Goal: Entertainment & Leisure: Browse casually

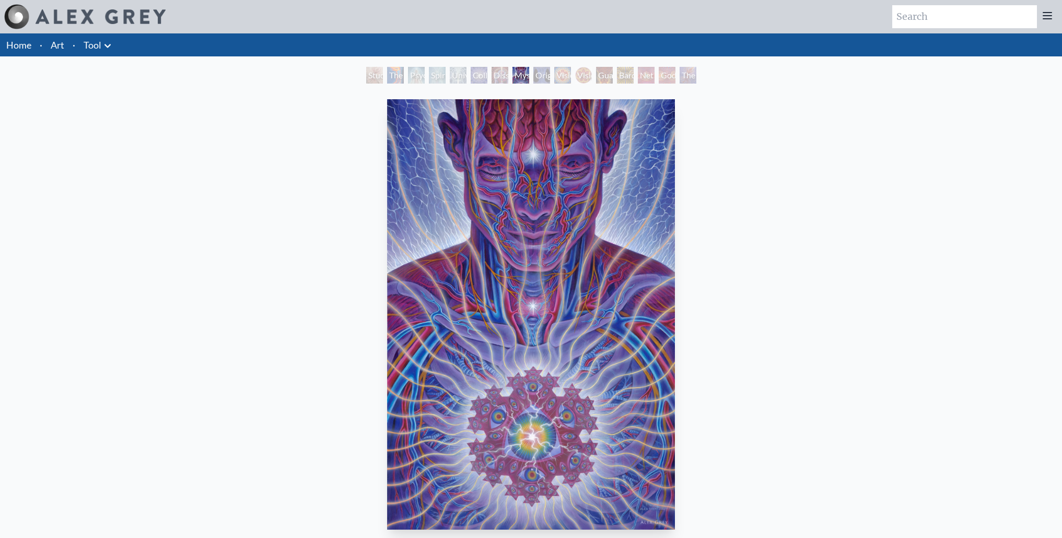
click at [569, 226] on img "8 / 16" at bounding box center [530, 314] width 287 height 431
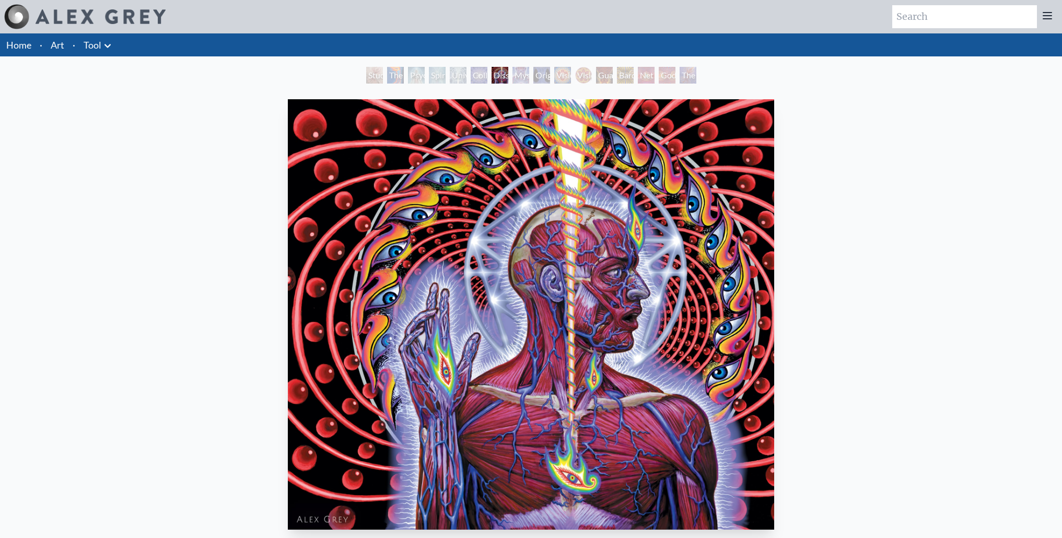
click at [568, 225] on img "7 / 16" at bounding box center [531, 314] width 487 height 431
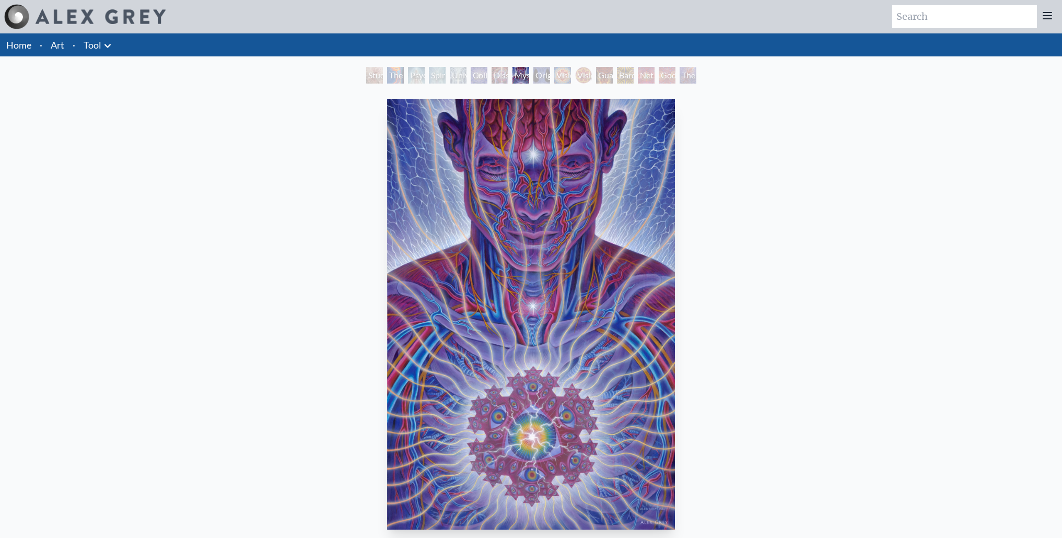
click at [568, 224] on img "8 / 16" at bounding box center [530, 314] width 287 height 431
click at [637, 241] on img "8 / 16" at bounding box center [530, 314] width 287 height 431
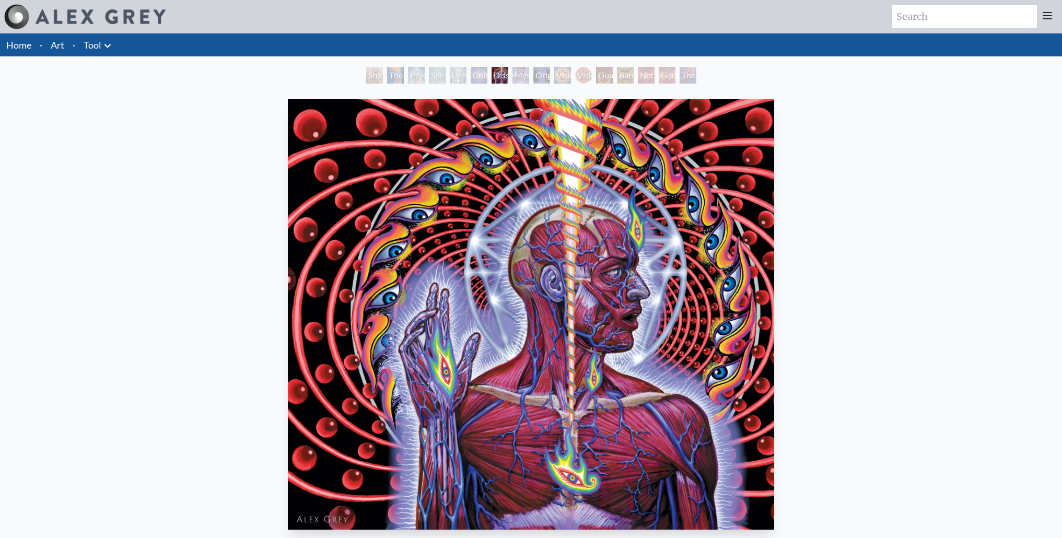
click at [807, 262] on div "Dissectional Art for Tool's Lateralus CD 2001, ink on paper & acrylic on acetat…" at bounding box center [531, 375] width 1046 height 561
click at [393, 218] on img "7 / 16" at bounding box center [531, 314] width 487 height 431
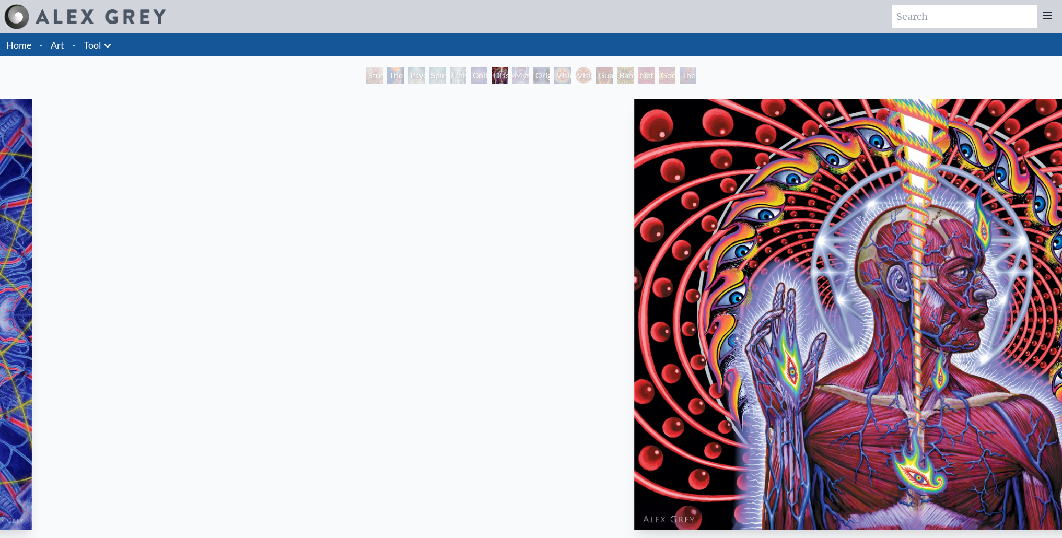
click at [820, 225] on img "7 / 16" at bounding box center [877, 314] width 487 height 431
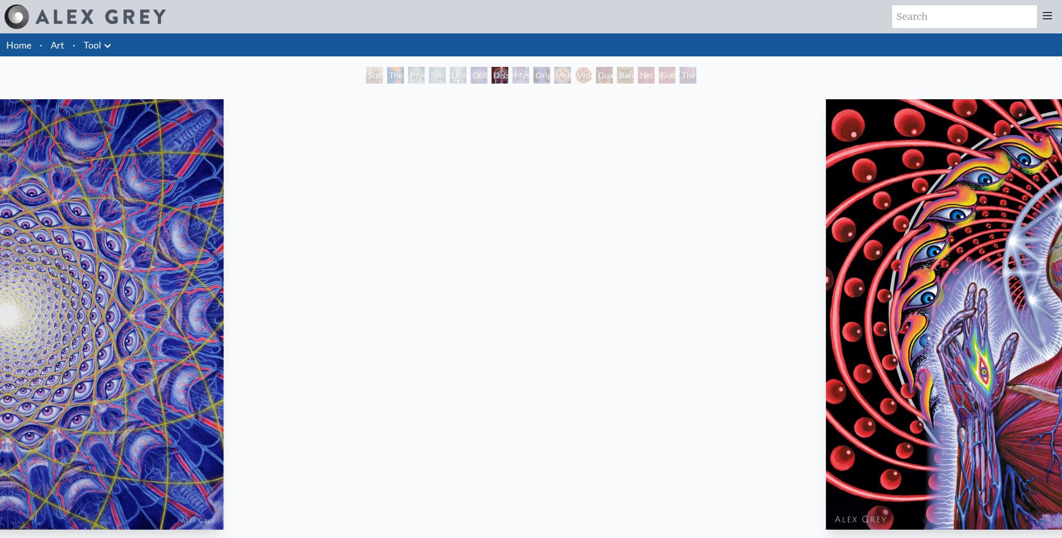
click at [1062, 235] on html "Art Writings About" at bounding box center [531, 393] width 1062 height 786
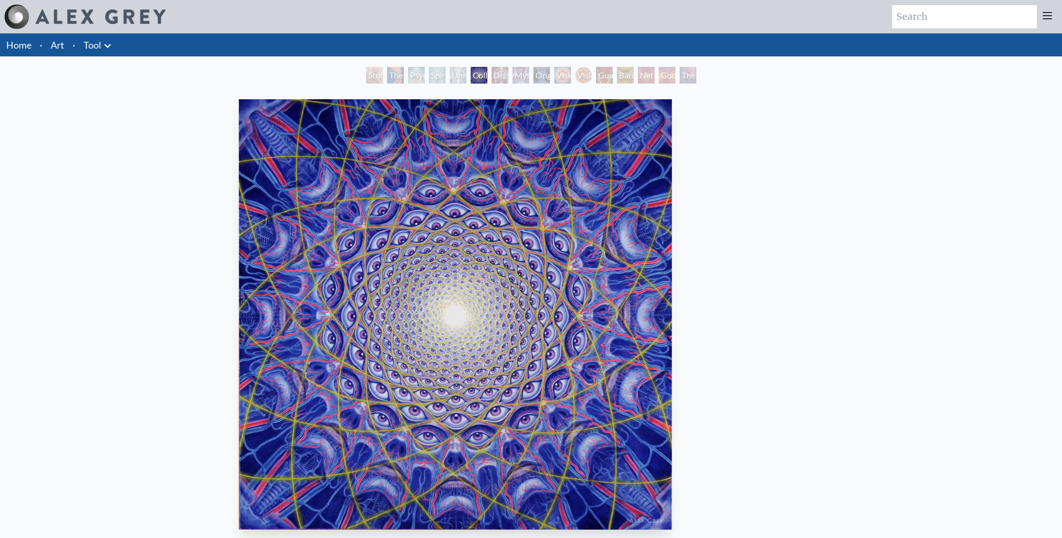
click at [239, 253] on img "6 / 16" at bounding box center [455, 314] width 433 height 431
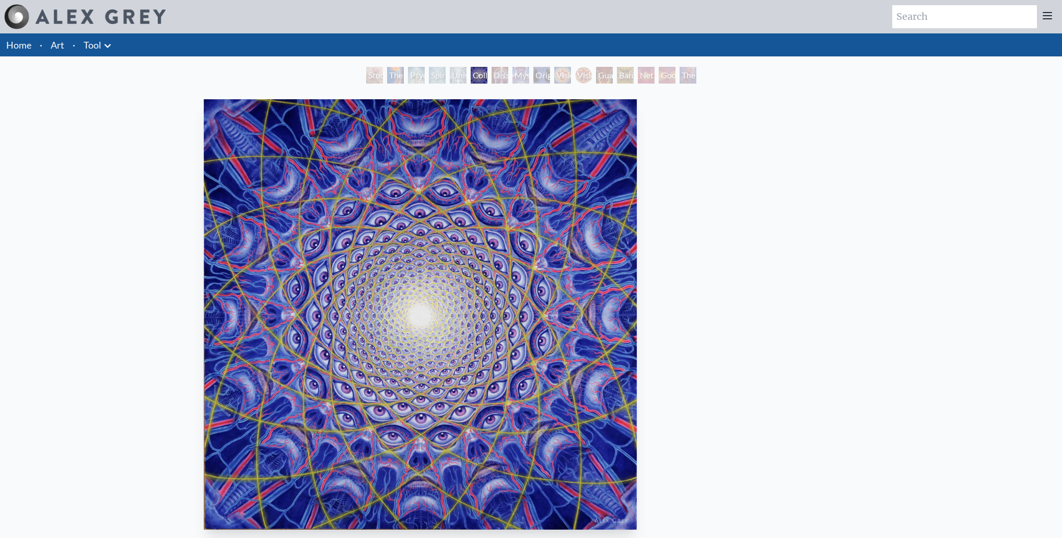
click at [204, 239] on img "6 / 16" at bounding box center [420, 314] width 433 height 431
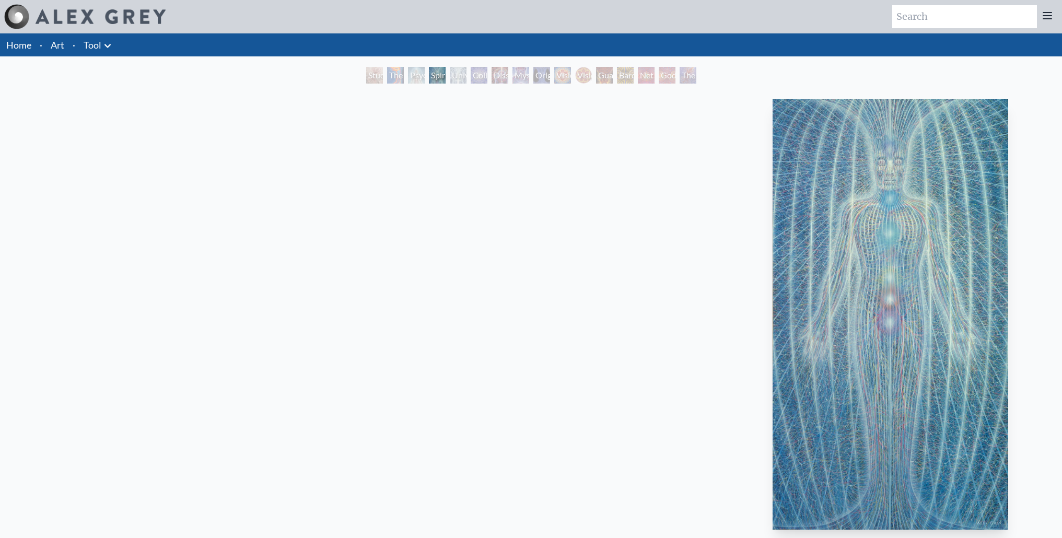
click at [910, 228] on img "4 / 16" at bounding box center [891, 314] width 236 height 431
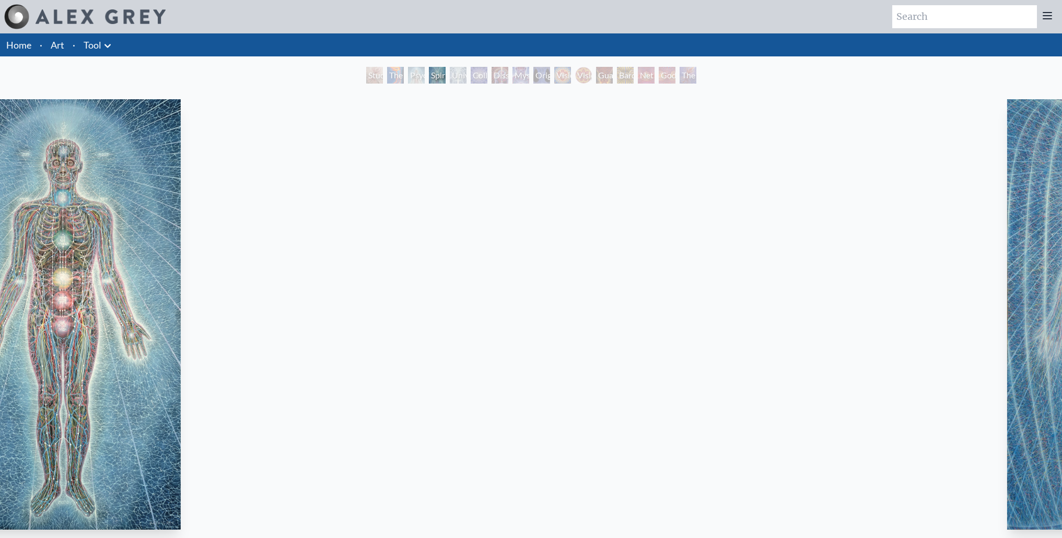
click at [1062, 265] on html "Art Writings About" at bounding box center [531, 510] width 1062 height 1020
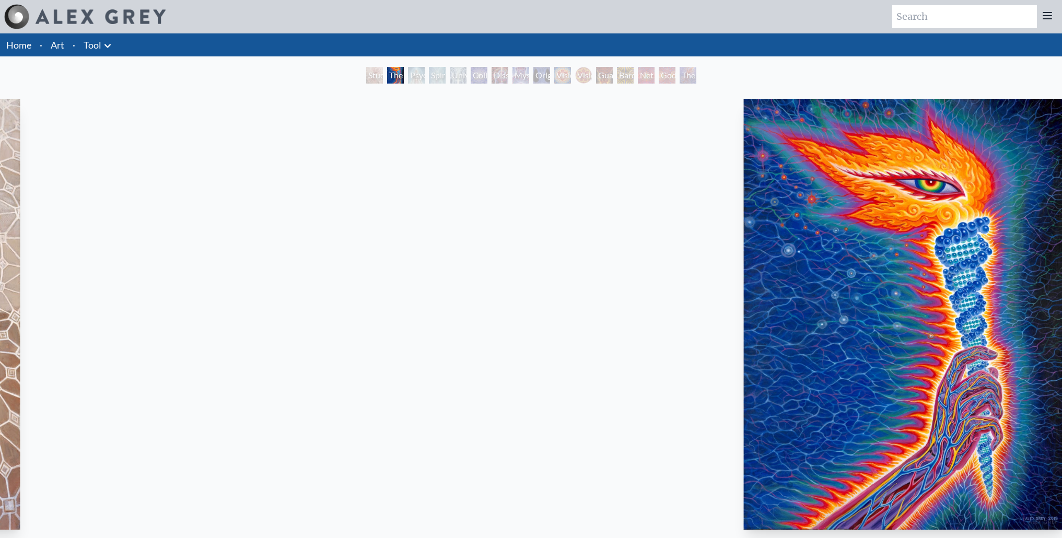
click at [934, 213] on div "The Torch 2019, acrylic on linen, 30 x 40 in. Visit the CoSM Shop The Torch - A…" at bounding box center [905, 492] width 1046 height 795
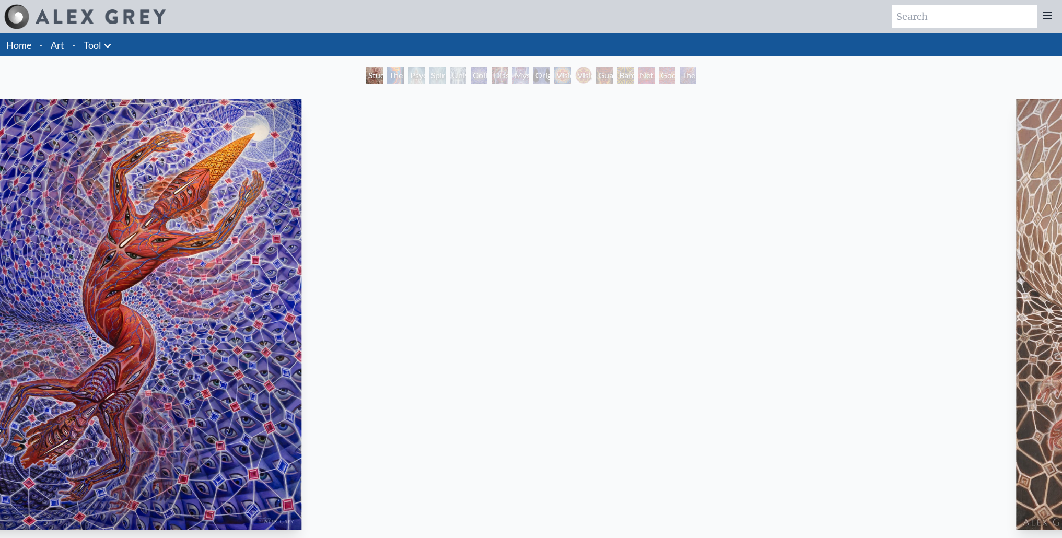
click at [1062, 186] on html "Art Writings About" at bounding box center [531, 393] width 1062 height 786
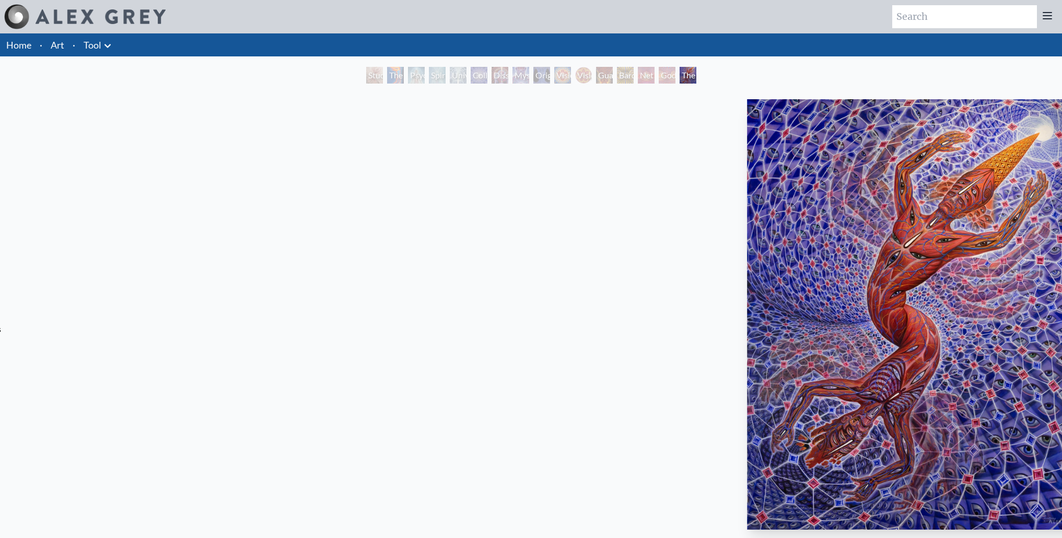
click at [1062, 116] on html "Art Writings About" at bounding box center [531, 510] width 1062 height 1020
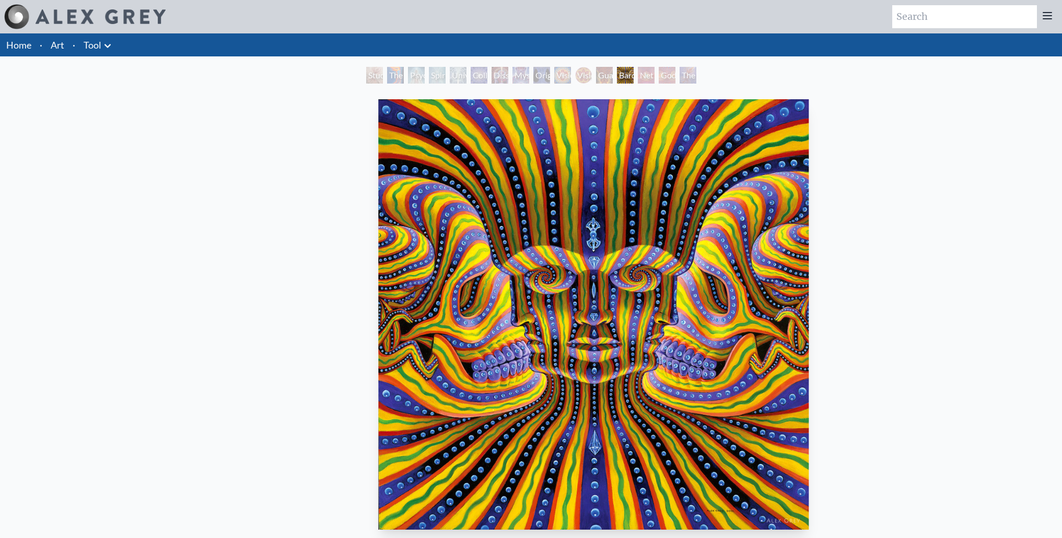
click at [809, 142] on img "13 / 16" at bounding box center [593, 314] width 431 height 431
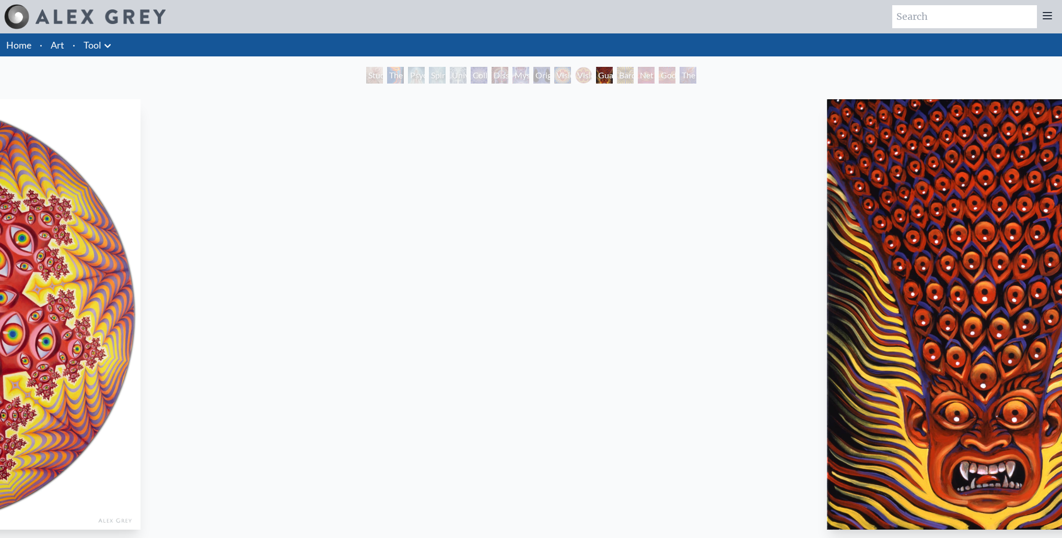
click at [904, 137] on img "12 / 16" at bounding box center [988, 314] width 322 height 431
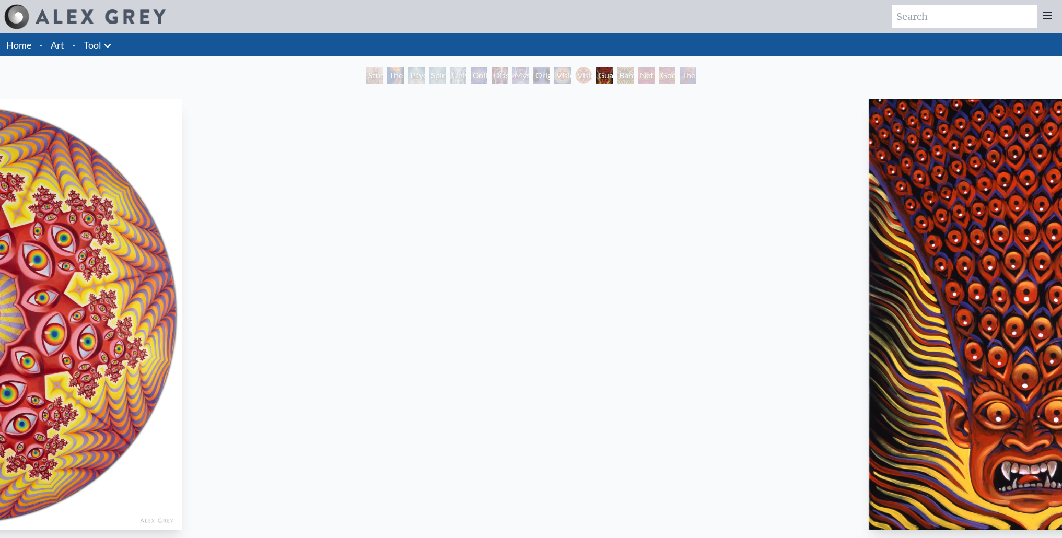
click at [1062, 119] on html "Art Writings About" at bounding box center [531, 393] width 1062 height 786
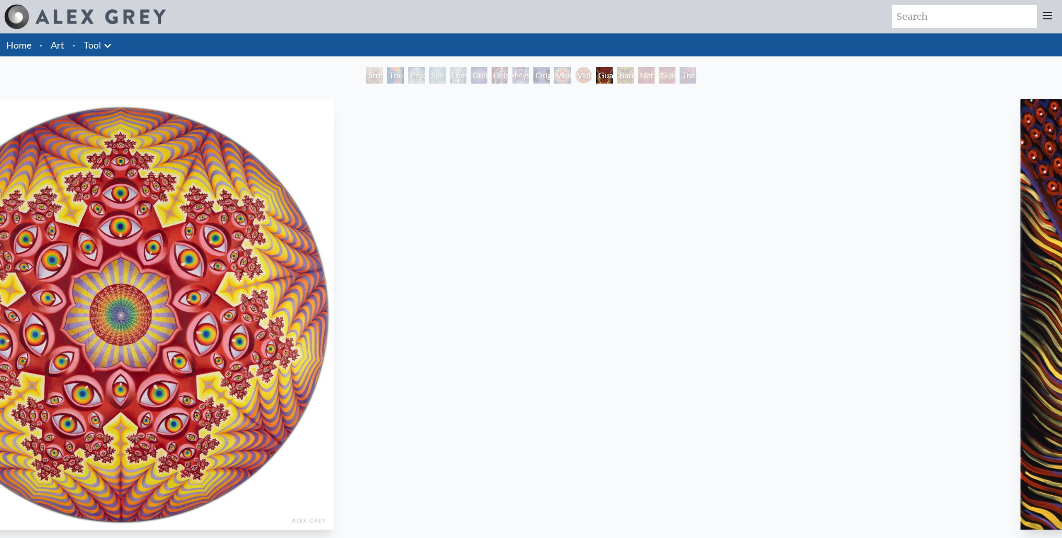
click at [1062, 117] on html "Art Writings About" at bounding box center [531, 393] width 1062 height 786
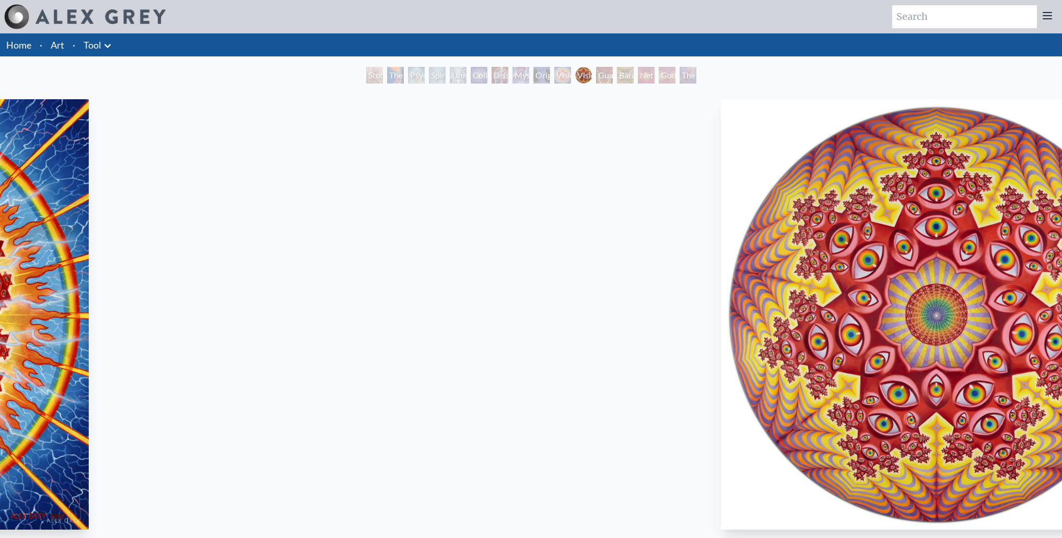
click at [1062, 95] on html "Art Writings About" at bounding box center [531, 510] width 1062 height 1020
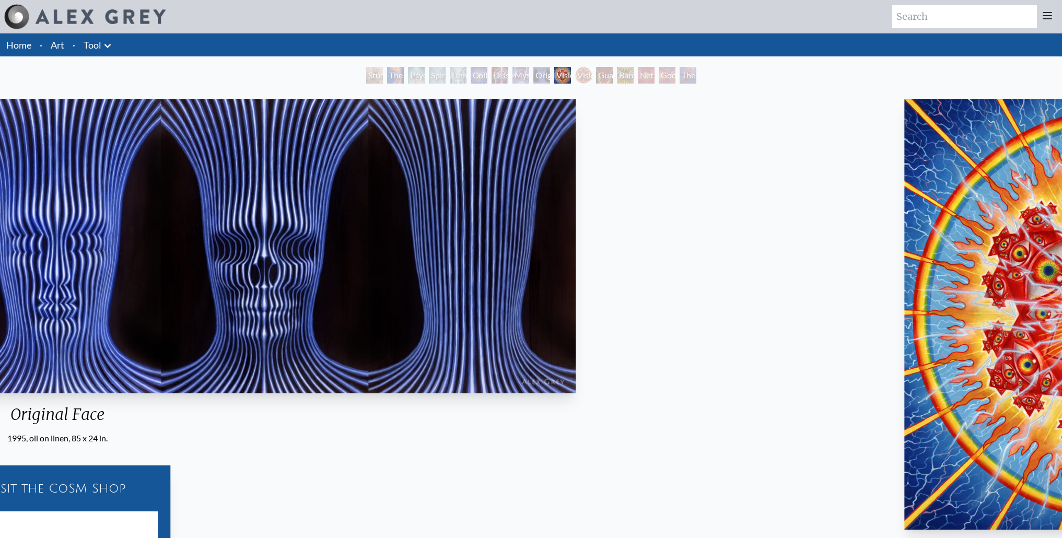
click at [1062, 94] on html "Art Writings About" at bounding box center [531, 510] width 1062 height 1020
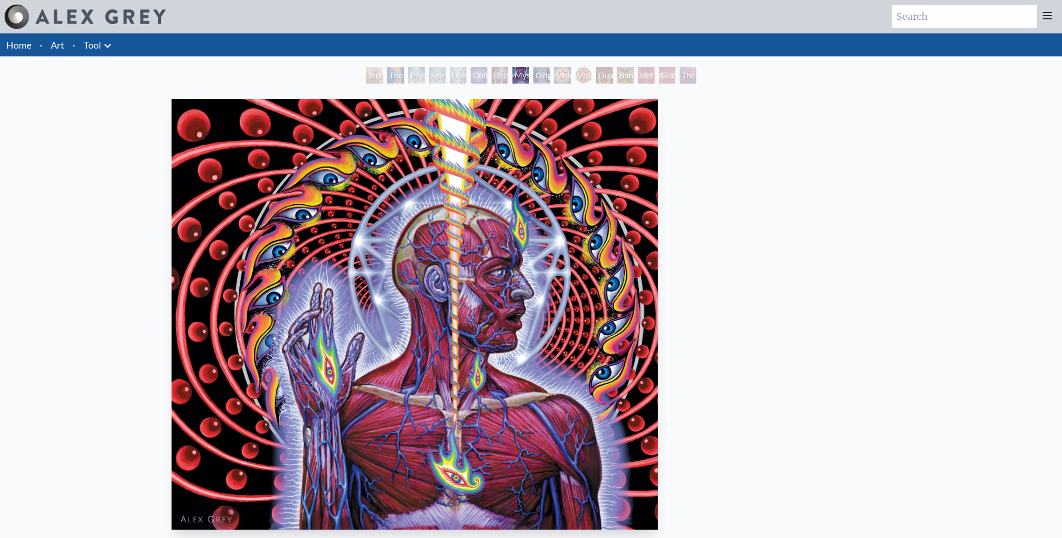
click at [955, 67] on div "Study for the Great Turn The Torch Psychic Energy System Spiritual Energy Syste…" at bounding box center [531, 483] width 1062 height 832
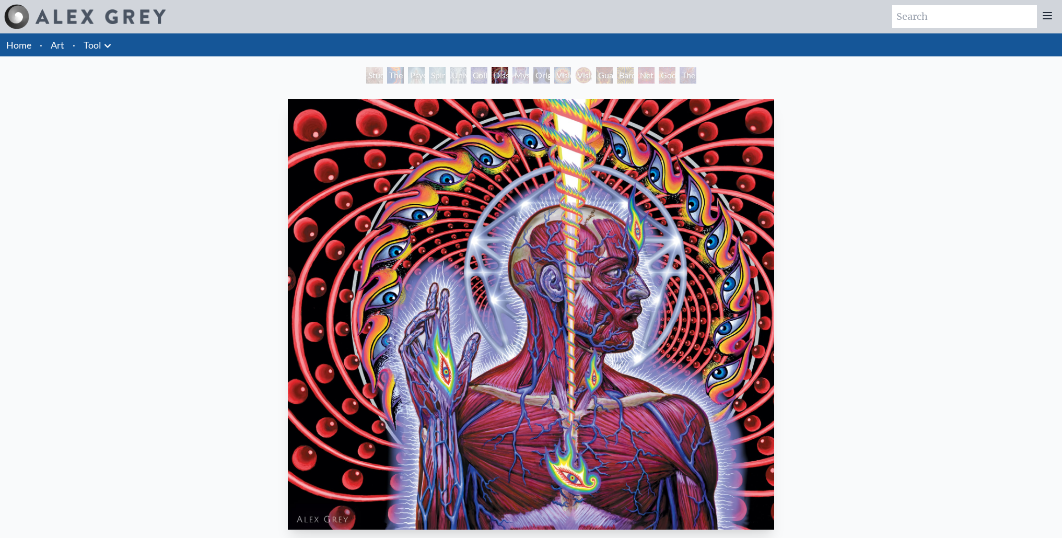
click at [1, 91] on div "Dissectional Art for Tool's Lateralus CD 2001, ink on paper & acrylic on acetat…" at bounding box center [531, 376] width 1062 height 578
click at [448, 232] on img "7 / 16" at bounding box center [531, 314] width 487 height 431
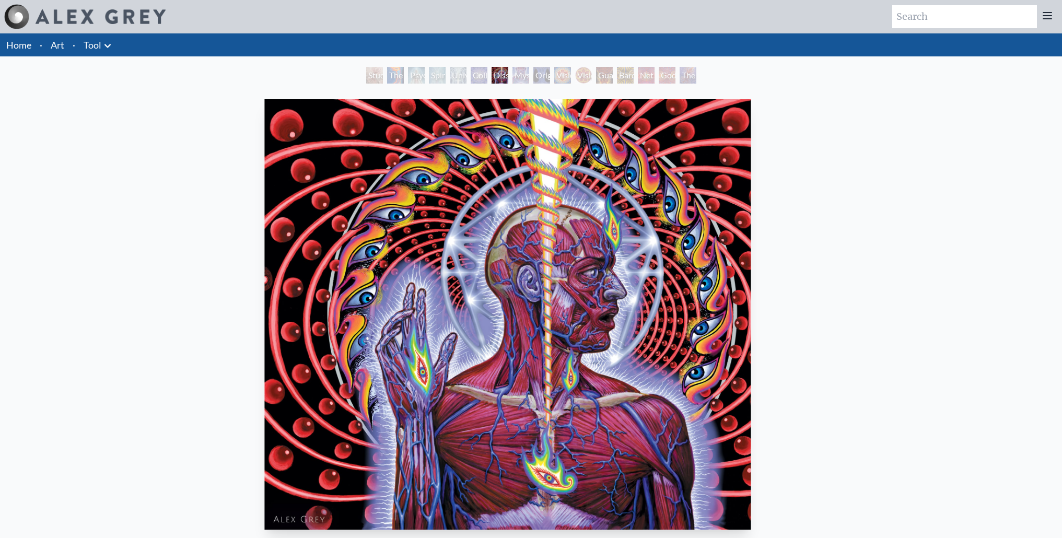
click at [393, 101] on img "7 / 16" at bounding box center [508, 314] width 487 height 431
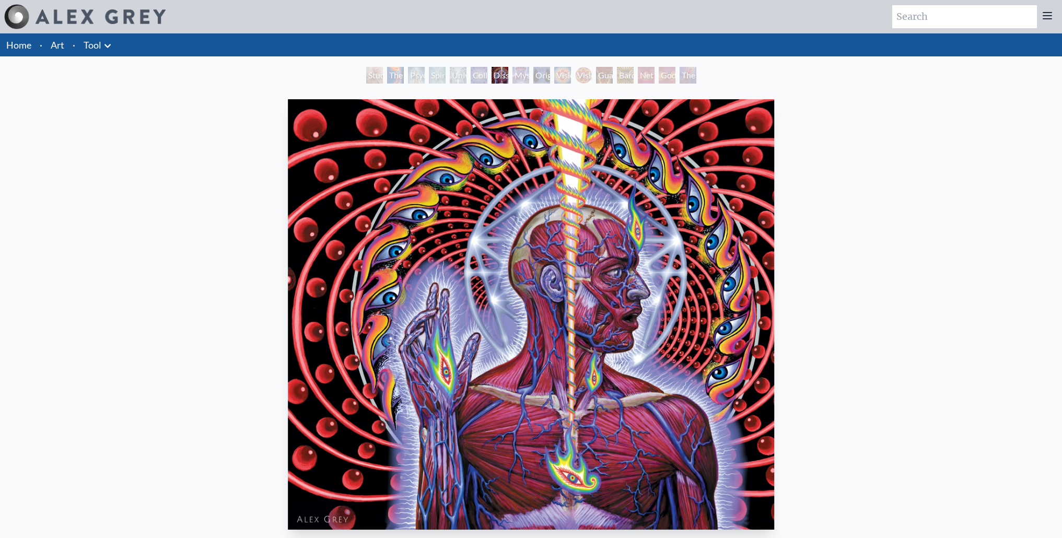
click at [438, 179] on img "7 / 16" at bounding box center [531, 314] width 487 height 431
click at [525, 334] on img "7 / 16" at bounding box center [531, 314] width 487 height 431
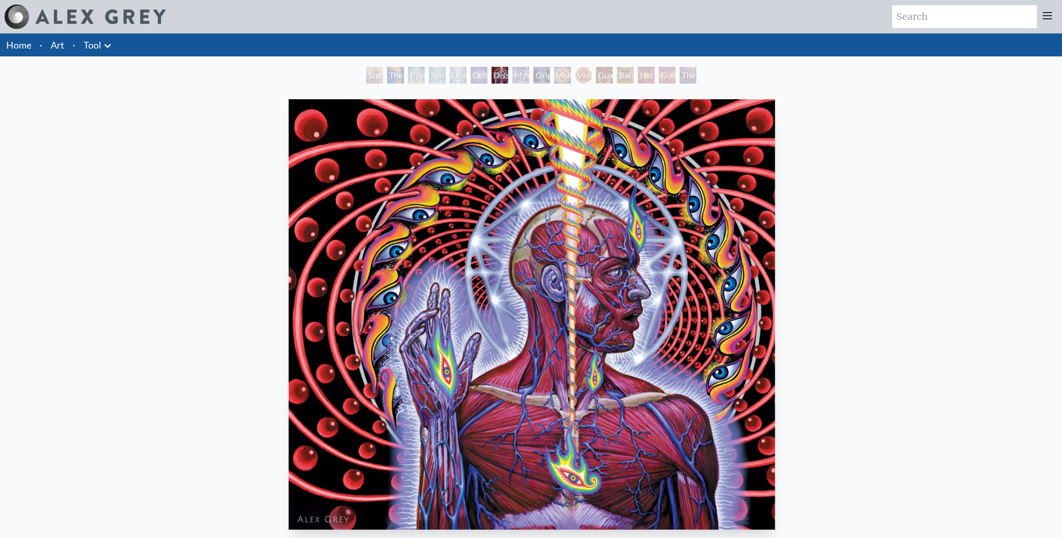
click at [1062, 98] on html "Art Writings About" at bounding box center [531, 393] width 1062 height 786
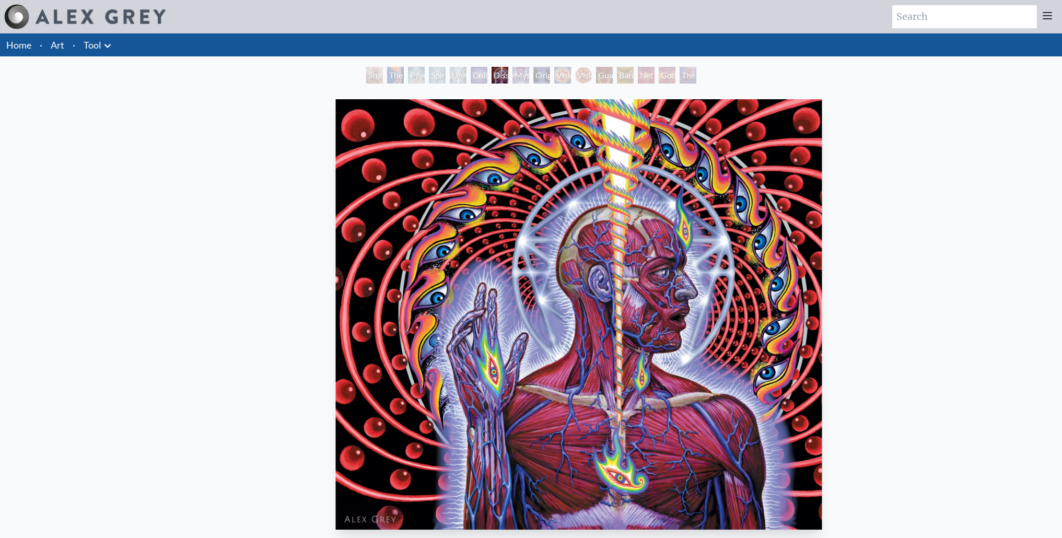
click at [0, 0] on body "Art Writings About ·" at bounding box center [531, 393] width 1062 height 786
